Goal: Check status: Check status

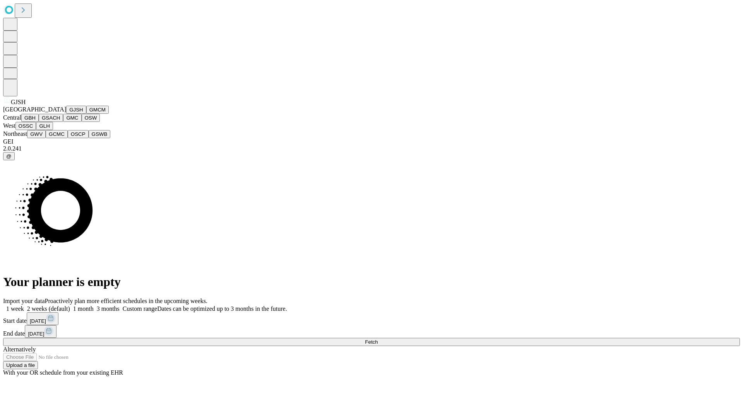
click at [66, 114] on button "GJSH" at bounding box center [76, 110] width 20 height 8
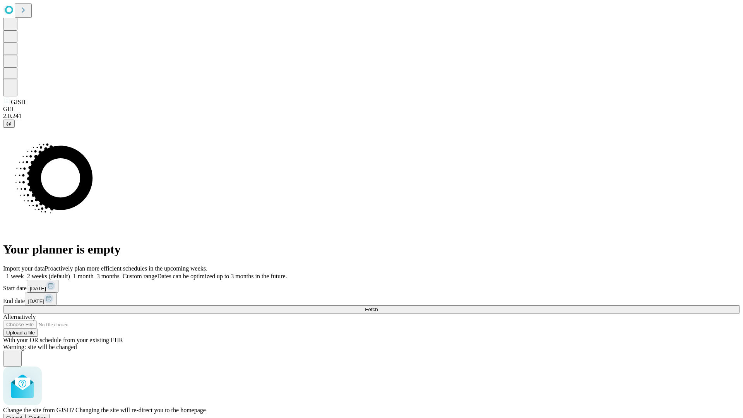
click at [47, 415] on span "Confirm" at bounding box center [38, 418] width 18 height 6
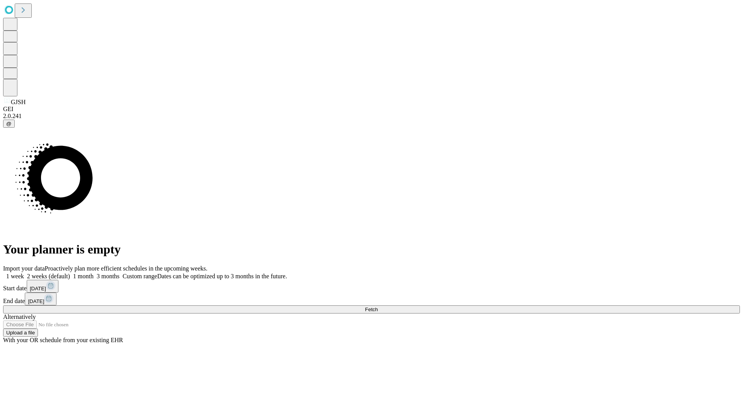
click at [70, 273] on label "2 weeks (default)" at bounding box center [47, 276] width 46 height 7
click at [378, 306] on span "Fetch" at bounding box center [371, 309] width 13 height 6
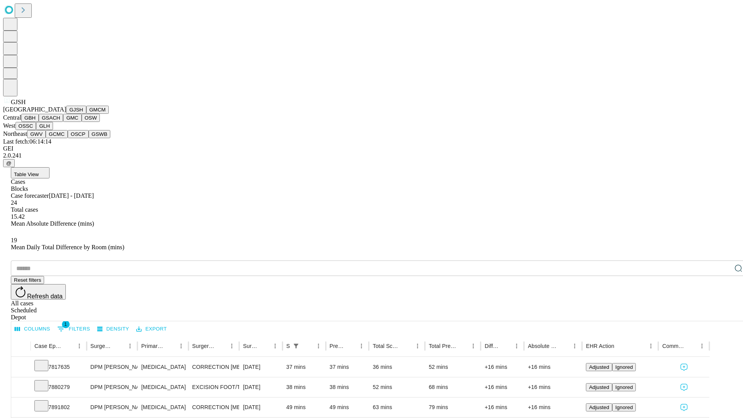
click at [86, 114] on button "GMCM" at bounding box center [97, 110] width 22 height 8
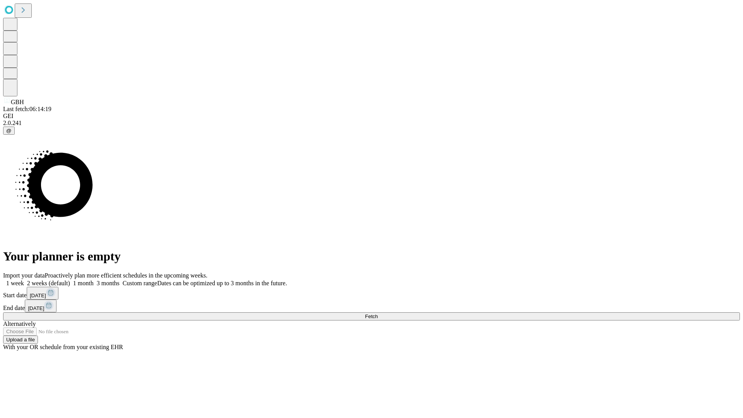
click at [70, 280] on label "2 weeks (default)" at bounding box center [47, 283] width 46 height 7
click at [378, 313] on span "Fetch" at bounding box center [371, 316] width 13 height 6
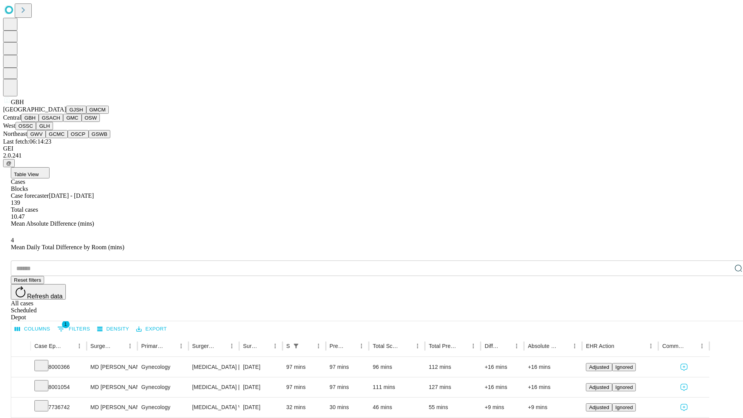
click at [60, 122] on button "GSACH" at bounding box center [51, 118] width 24 height 8
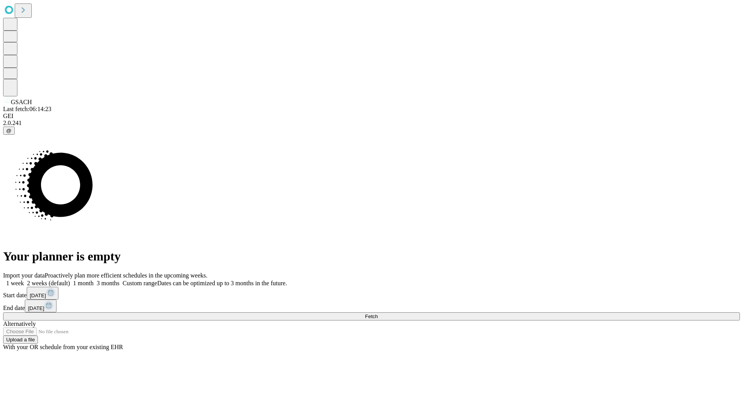
click at [70, 280] on label "2 weeks (default)" at bounding box center [47, 283] width 46 height 7
click at [378, 313] on span "Fetch" at bounding box center [371, 316] width 13 height 6
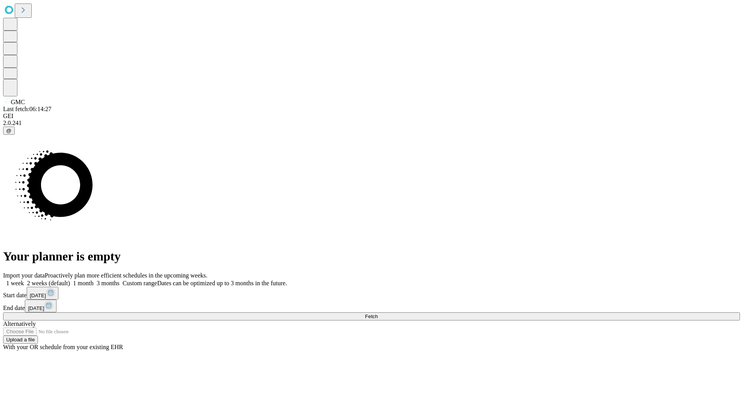
click at [70, 280] on label "2 weeks (default)" at bounding box center [47, 283] width 46 height 7
click at [378, 313] on span "Fetch" at bounding box center [371, 316] width 13 height 6
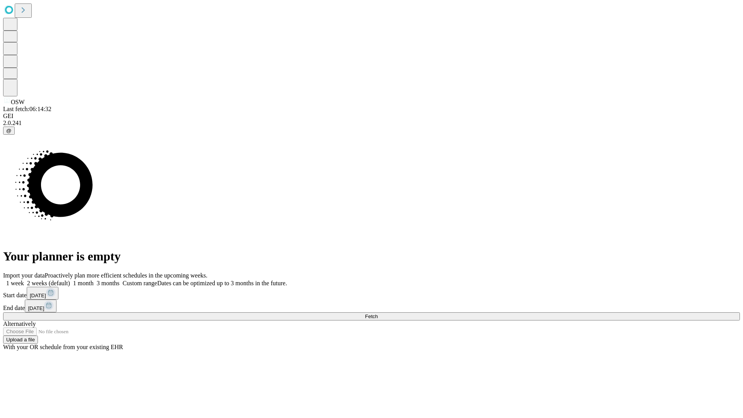
click at [70, 280] on label "2 weeks (default)" at bounding box center [47, 283] width 46 height 7
click at [378, 313] on span "Fetch" at bounding box center [371, 316] width 13 height 6
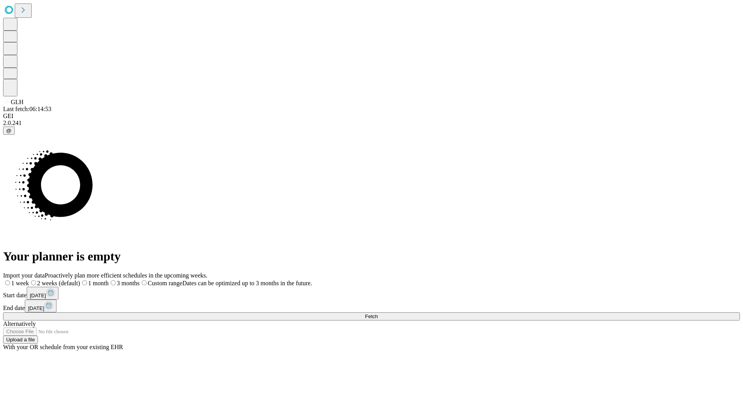
click at [80, 280] on label "2 weeks (default)" at bounding box center [54, 283] width 51 height 7
click at [378, 313] on span "Fetch" at bounding box center [371, 316] width 13 height 6
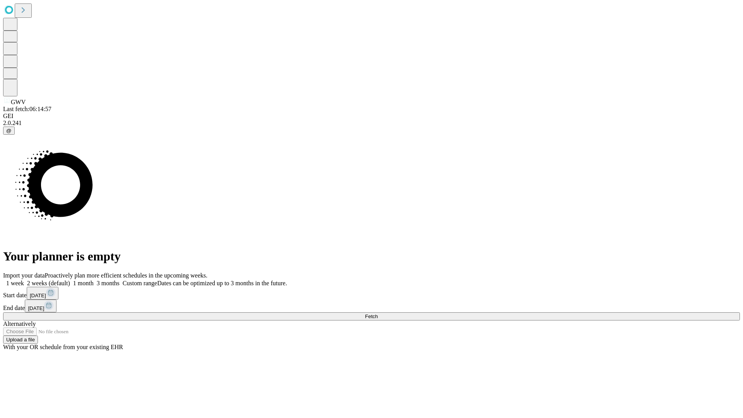
click at [70, 280] on label "2 weeks (default)" at bounding box center [47, 283] width 46 height 7
click at [378, 313] on span "Fetch" at bounding box center [371, 316] width 13 height 6
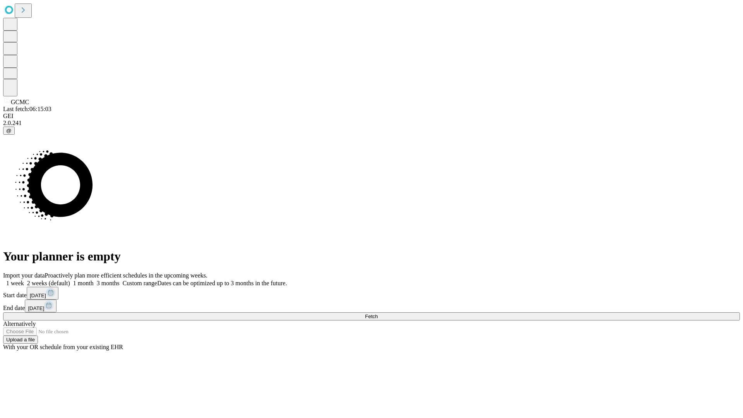
click at [70, 280] on label "2 weeks (default)" at bounding box center [47, 283] width 46 height 7
click at [378, 313] on span "Fetch" at bounding box center [371, 316] width 13 height 6
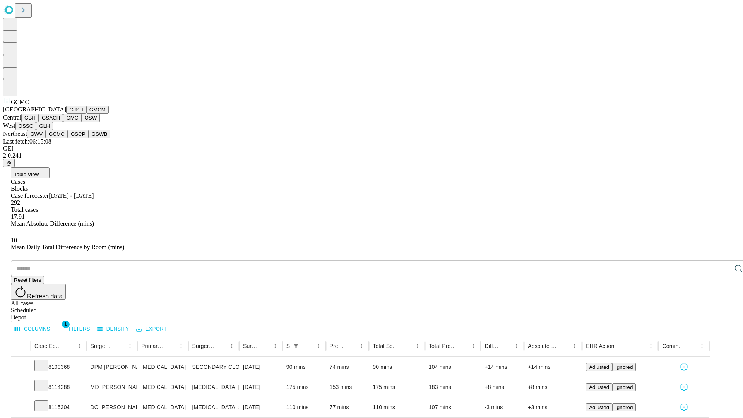
click at [68, 138] on button "OSCP" at bounding box center [78, 134] width 21 height 8
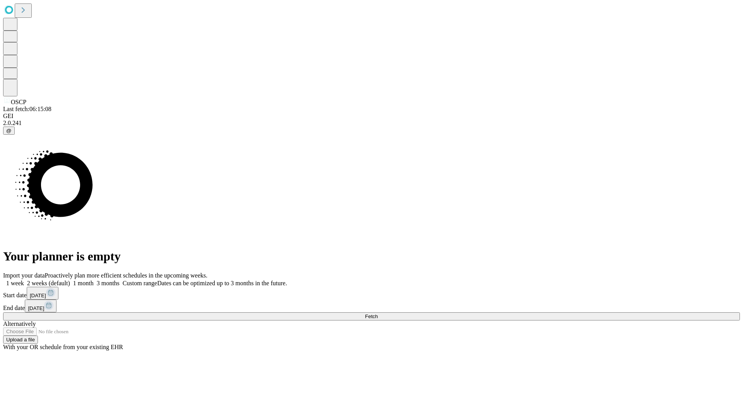
click at [70, 280] on label "2 weeks (default)" at bounding box center [47, 283] width 46 height 7
click at [378, 313] on span "Fetch" at bounding box center [371, 316] width 13 height 6
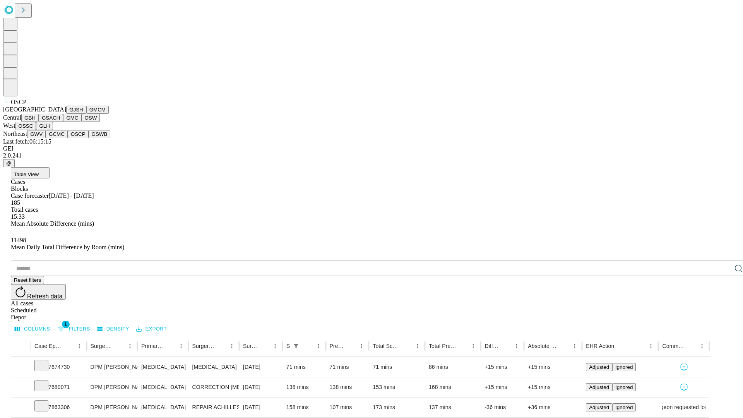
click at [89, 138] on button "GSWB" at bounding box center [100, 134] width 22 height 8
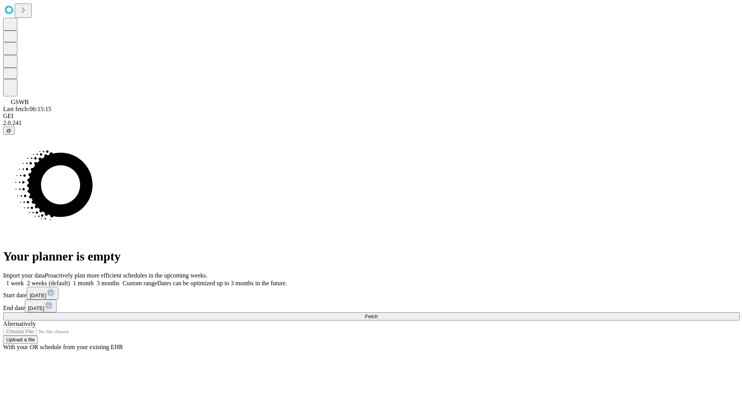
click at [70, 280] on label "2 weeks (default)" at bounding box center [47, 283] width 46 height 7
click at [378, 313] on span "Fetch" at bounding box center [371, 316] width 13 height 6
